Goal: Information Seeking & Learning: Learn about a topic

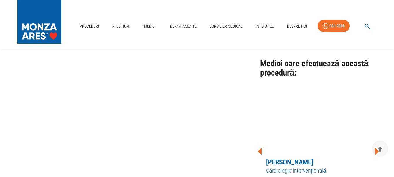
scroll to position [496, 0]
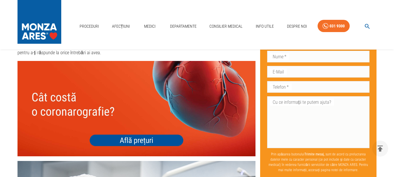
scroll to position [1983, 0]
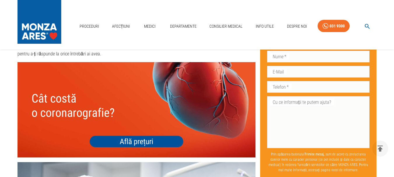
click at [145, 133] on img at bounding box center [136, 109] width 238 height 95
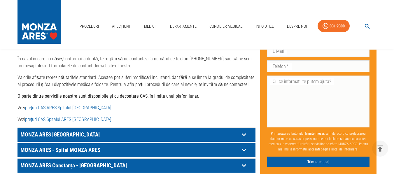
scroll to position [321, 0]
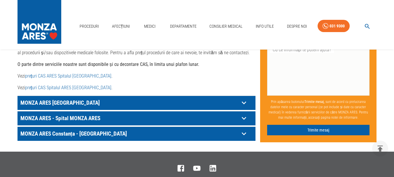
click at [243, 114] on icon at bounding box center [243, 118] width 9 height 9
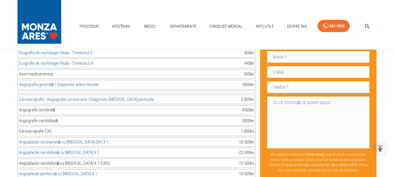
scroll to position [700, 0]
